Goal: Check status

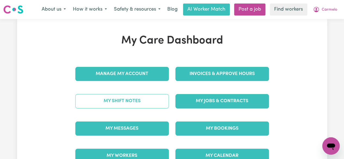
click at [118, 103] on link "My Shift Notes" at bounding box center [122, 101] width 94 height 14
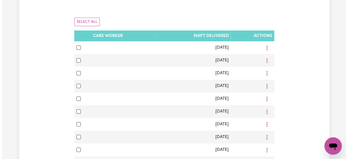
scroll to position [106, 0]
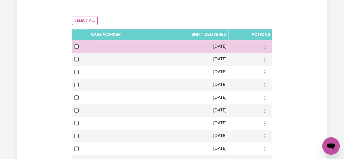
click at [263, 43] on button "More options" at bounding box center [265, 46] width 10 height 8
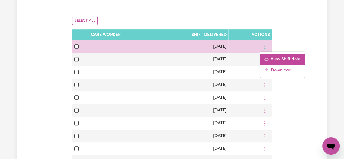
click at [285, 59] on span "View Shift Note" at bounding box center [286, 59] width 30 height 4
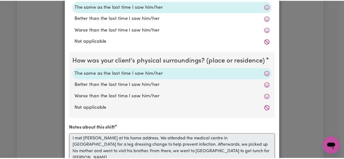
scroll to position [0, 0]
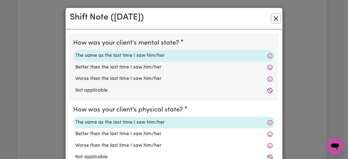
click at [277, 19] on button "Close" at bounding box center [276, 18] width 9 height 9
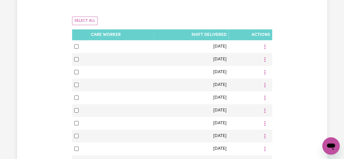
scroll to position [42, 0]
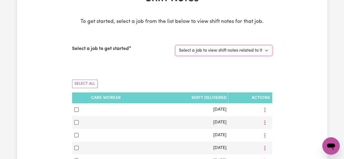
click at [266, 52] on select "Select a job to view shift notes related to it... Support Worker Needed For Soc…" at bounding box center [223, 50] width 97 height 10
select select "9053"
click at [175, 45] on select "Select a job to view shift notes related to it... Support Worker Needed For Soc…" at bounding box center [223, 50] width 97 height 10
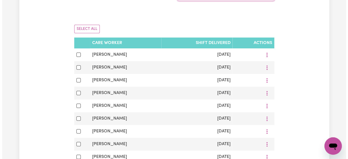
scroll to position [101, 0]
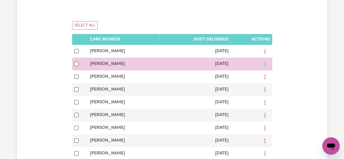
click at [267, 64] on icon "More options" at bounding box center [264, 63] width 5 height 5
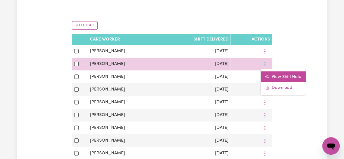
click at [269, 80] on link "View Shift Note" at bounding box center [283, 76] width 45 height 11
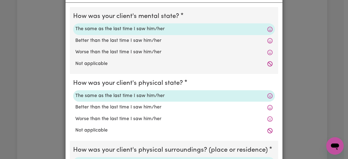
scroll to position [0, 0]
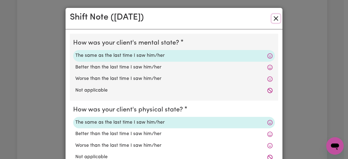
click at [274, 18] on button "Close" at bounding box center [276, 18] width 9 height 9
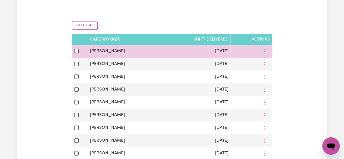
click at [262, 50] on icon "More options" at bounding box center [264, 51] width 5 height 5
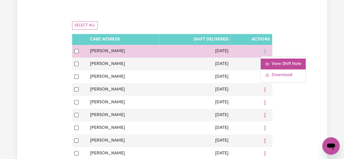
click at [277, 60] on link "View Shift Note" at bounding box center [283, 63] width 45 height 11
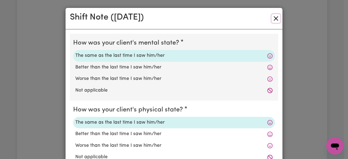
click at [274, 17] on button "Close" at bounding box center [276, 18] width 9 height 9
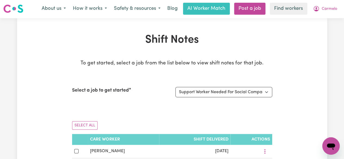
scroll to position [75, 0]
